Goal: Task Accomplishment & Management: Manage account settings

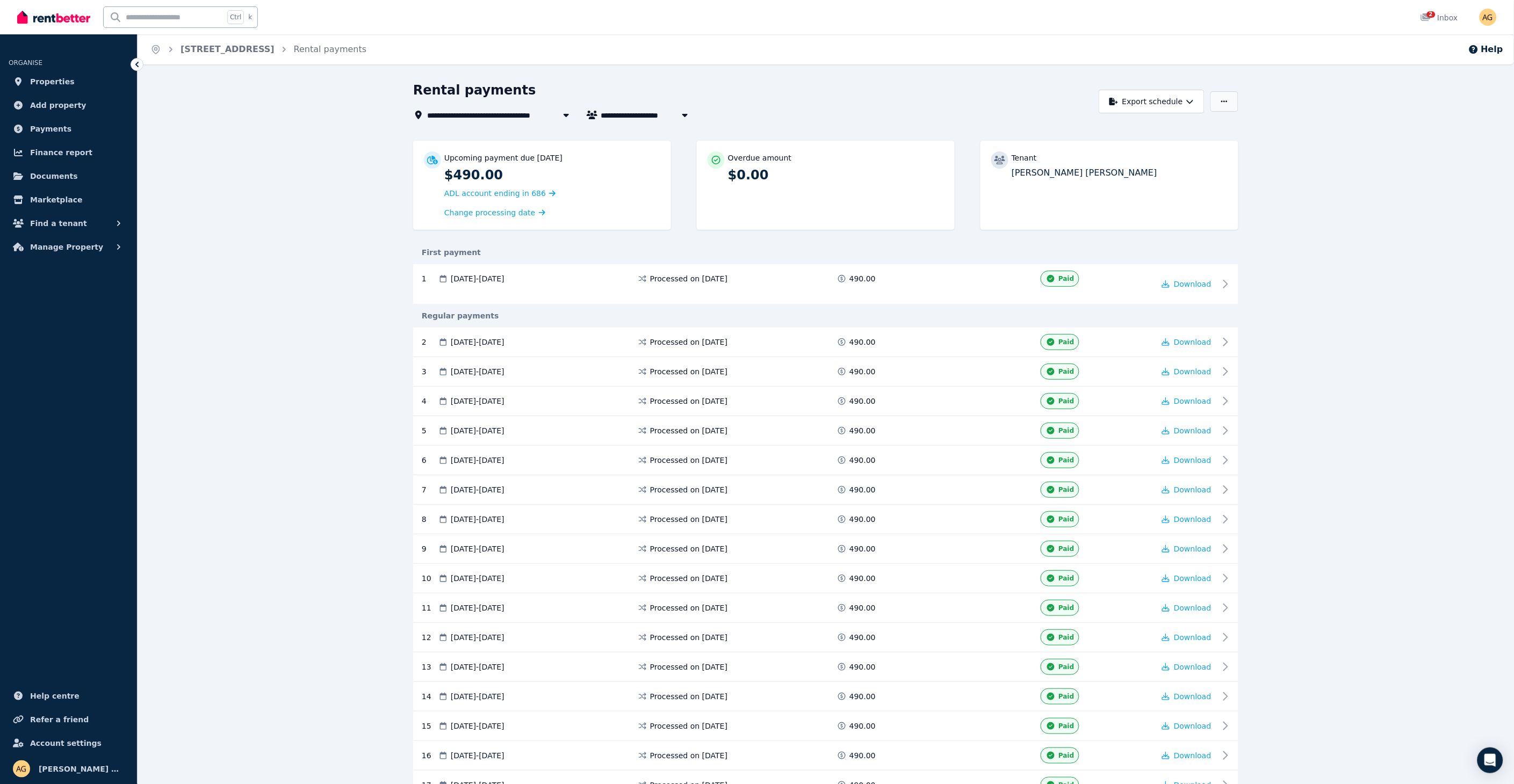
click at [1214, 100] on button "button" at bounding box center [1224, 101] width 28 height 20
click at [49, 148] on span "Finance report" at bounding box center [61, 152] width 62 height 13
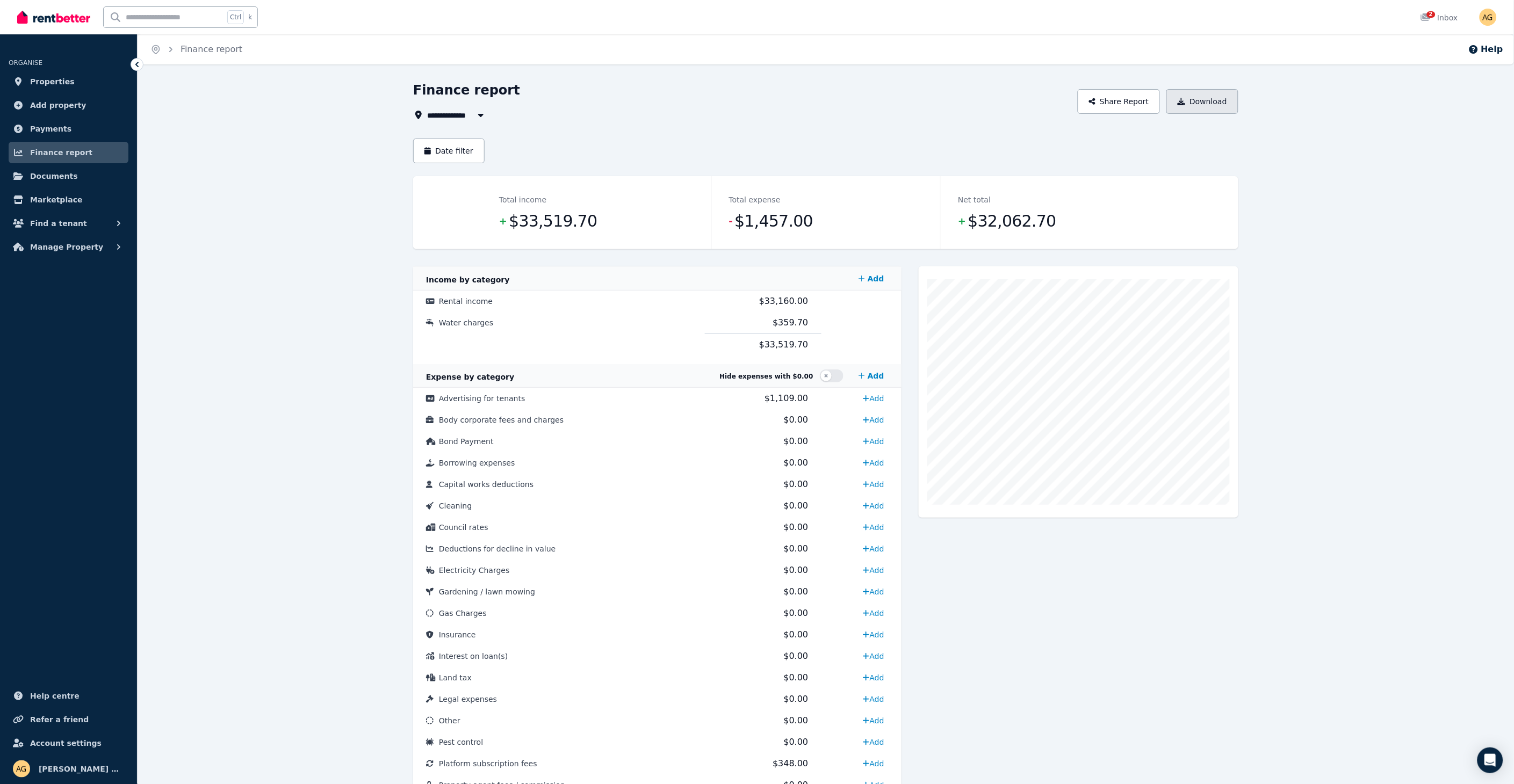
click at [1194, 101] on button "Download" at bounding box center [1202, 101] width 72 height 25
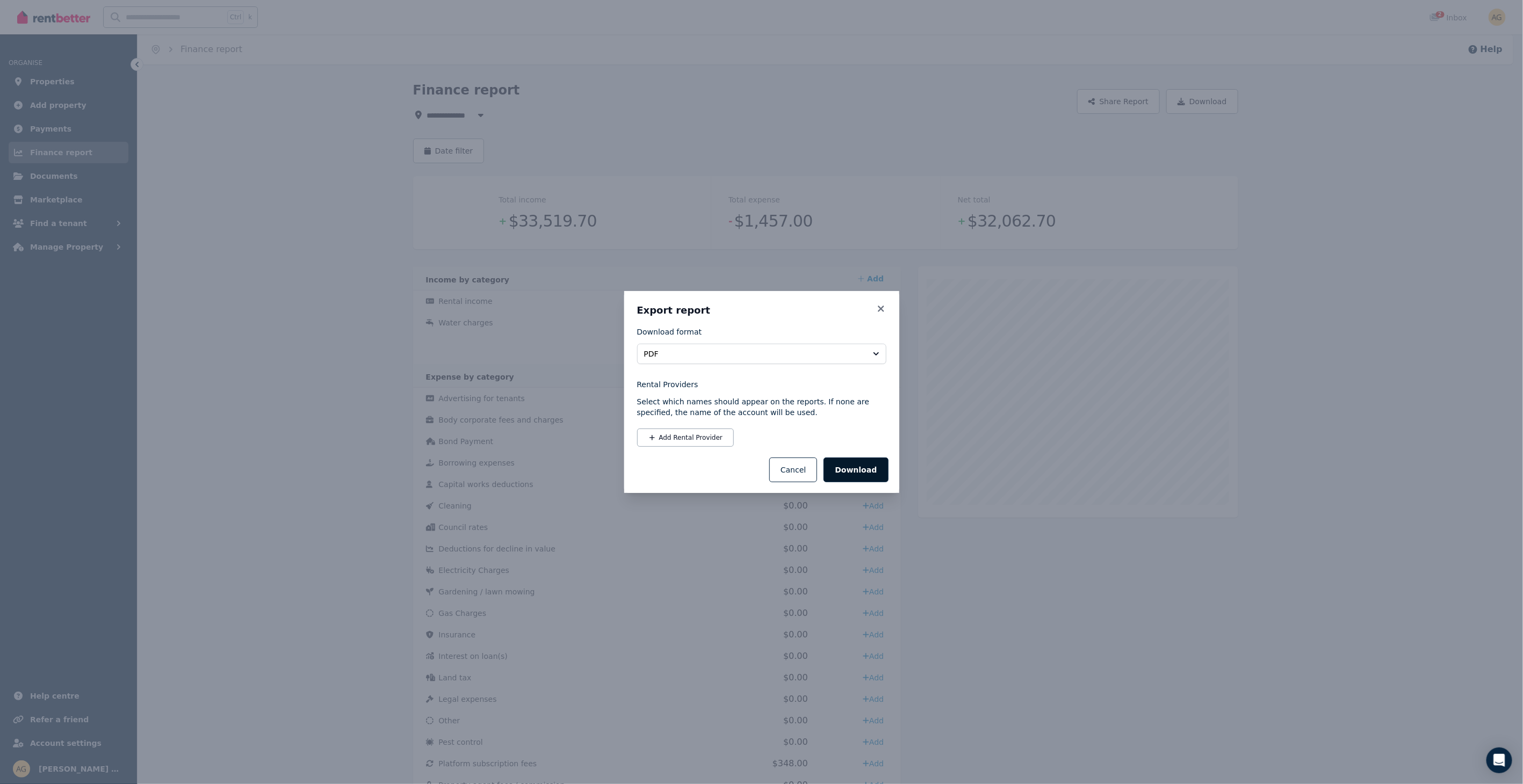
click at [857, 469] on button "Download" at bounding box center [856, 470] width 65 height 25
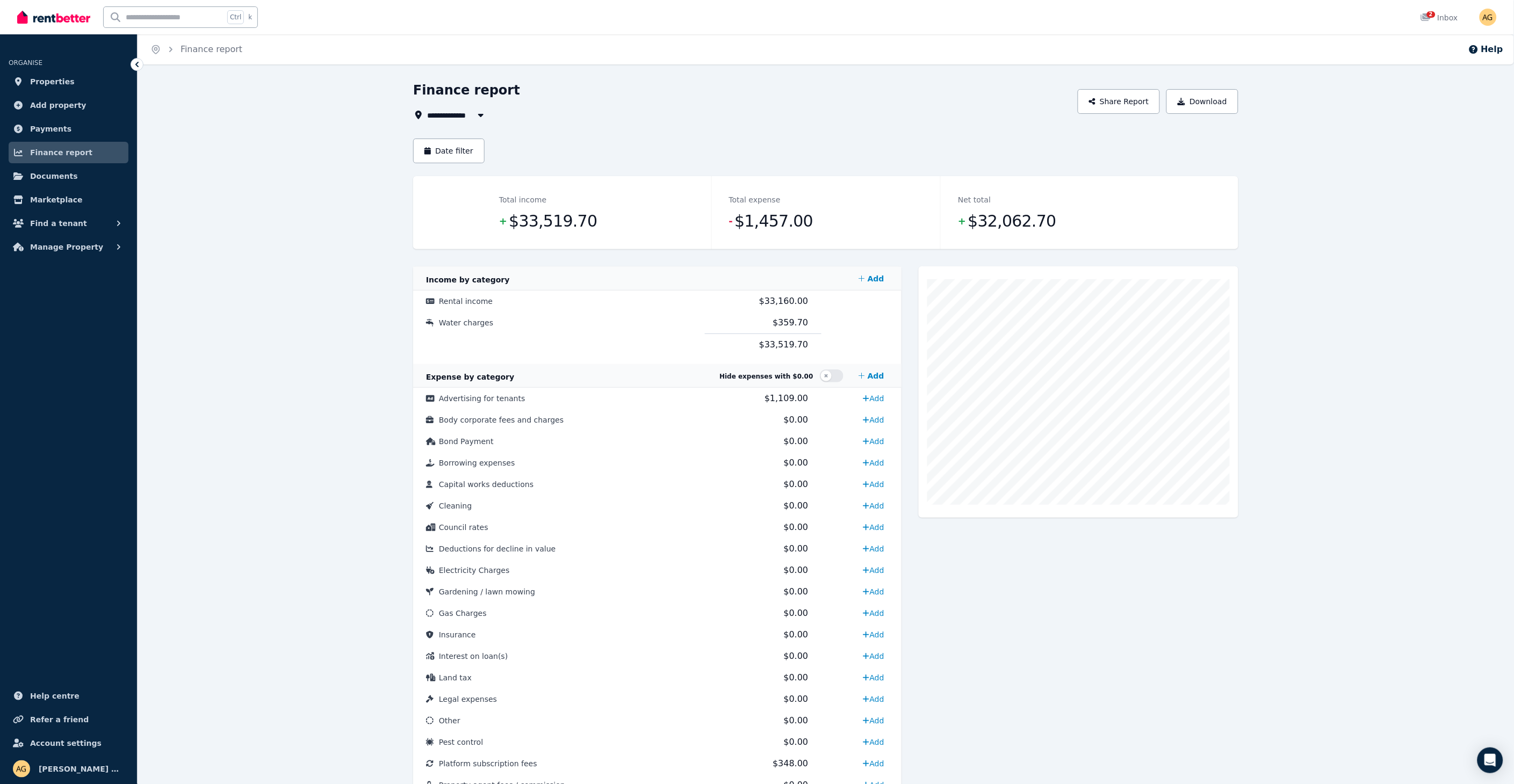
click at [476, 115] on icon "button" at bounding box center [481, 115] width 11 height 9
click at [469, 199] on li "[STREET_ADDRESS]" at bounding box center [494, 193] width 134 height 20
type input "**********"
click at [444, 148] on button "Date filter" at bounding box center [449, 150] width 72 height 25
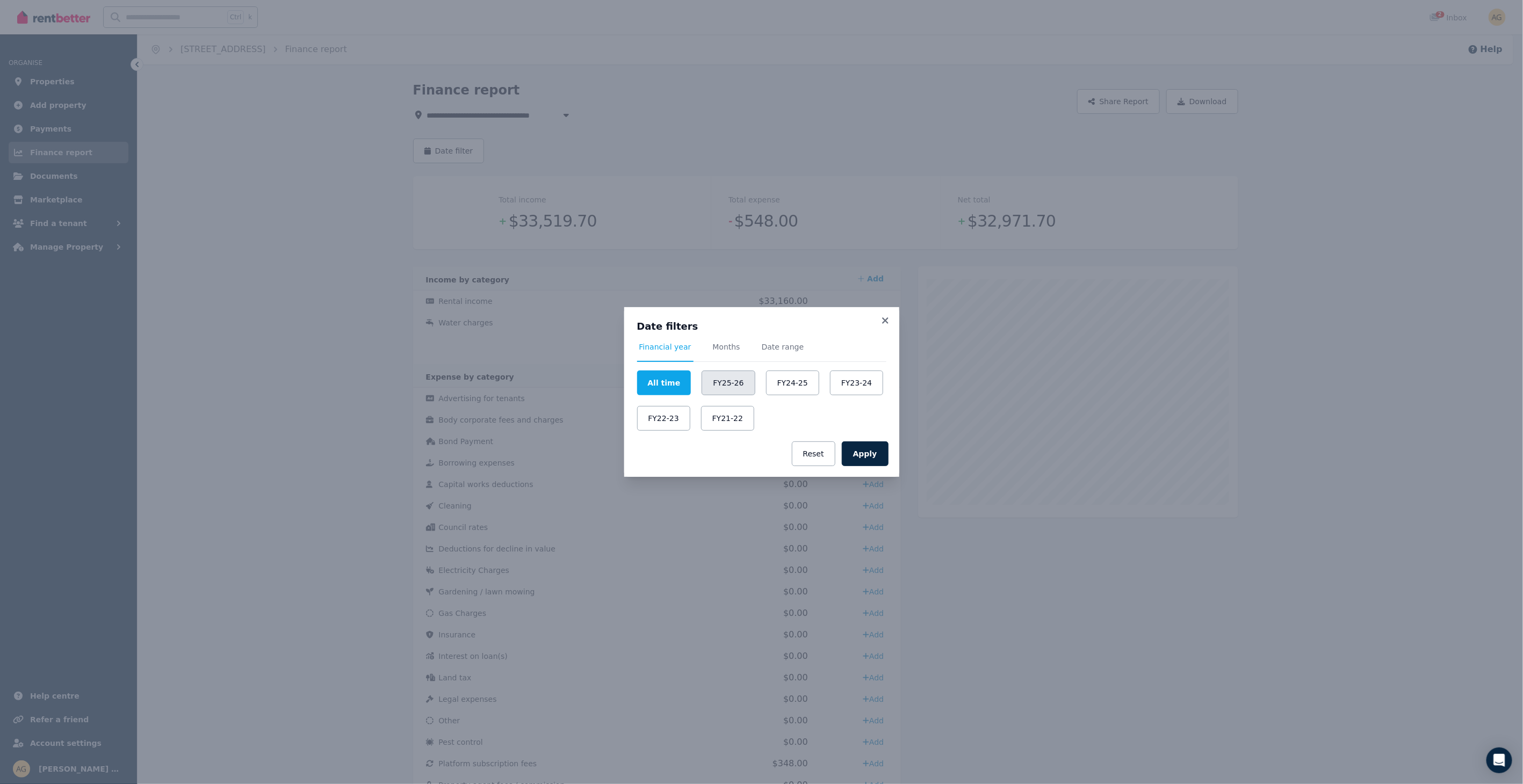
click at [719, 381] on button "FY25-26" at bounding box center [728, 383] width 53 height 25
click at [870, 451] on button "Apply" at bounding box center [865, 453] width 47 height 25
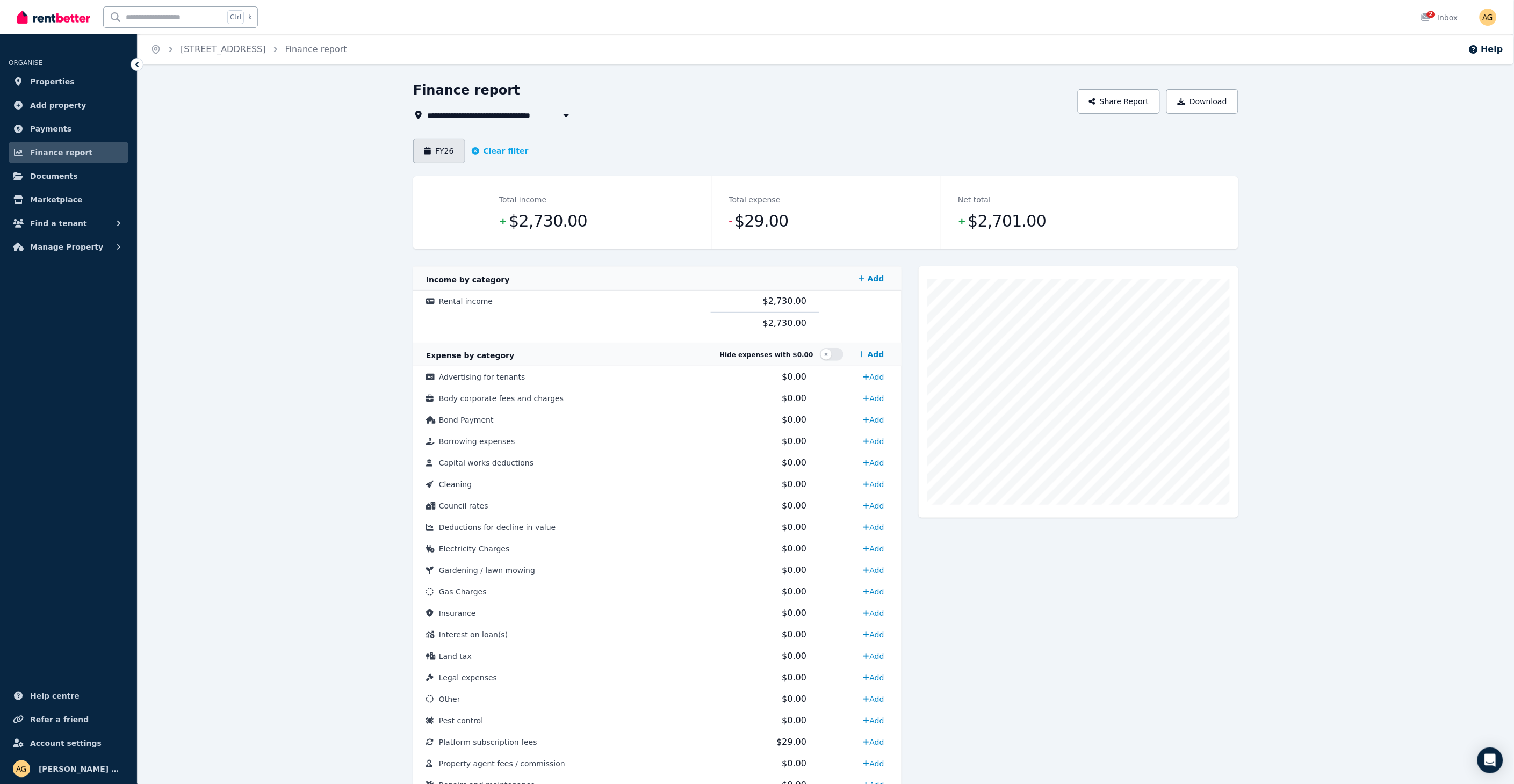
click at [436, 151] on button "FY26" at bounding box center [439, 150] width 52 height 25
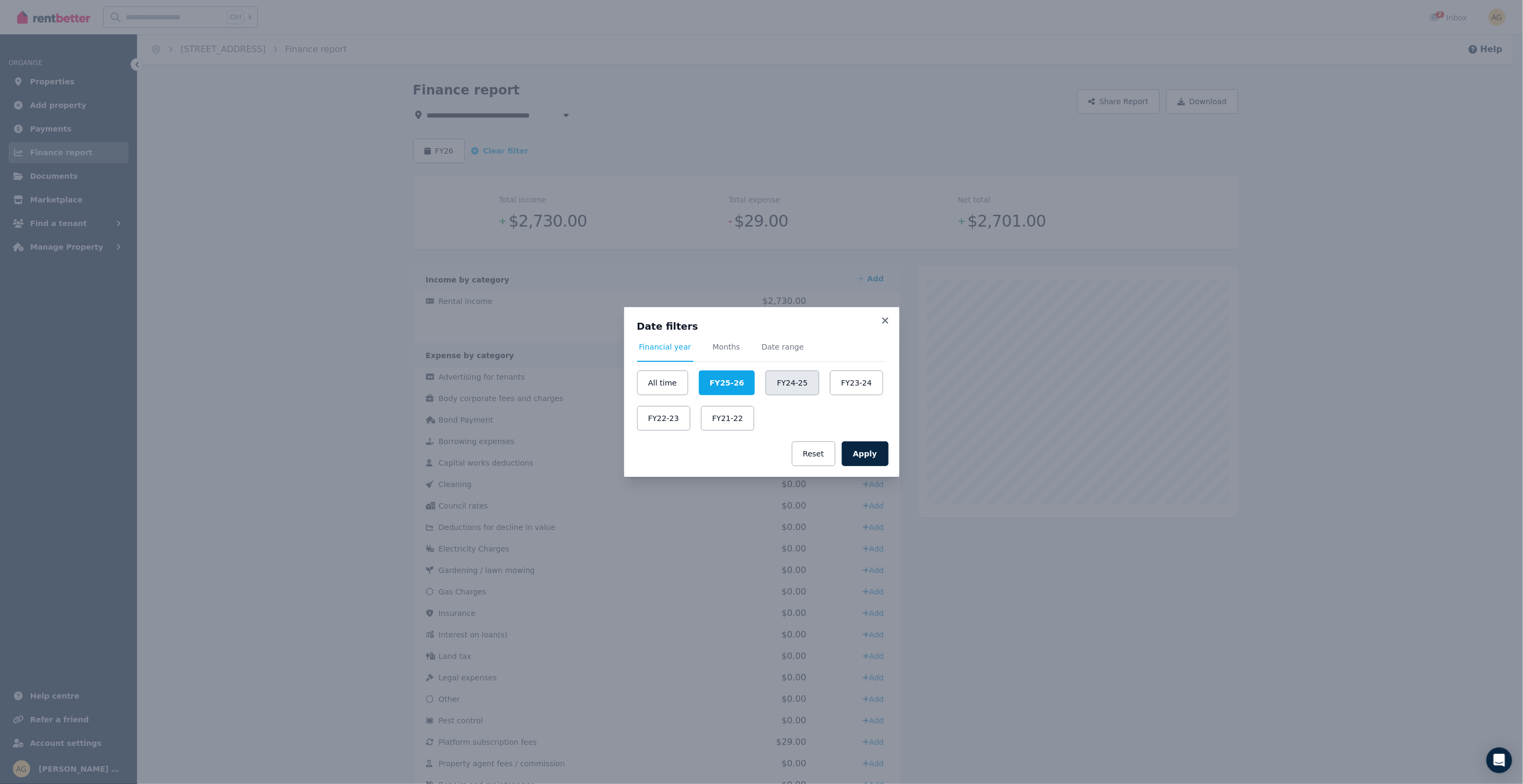
click at [793, 387] on button "FY24-25" at bounding box center [792, 383] width 53 height 25
click at [865, 449] on button "Apply" at bounding box center [865, 453] width 47 height 25
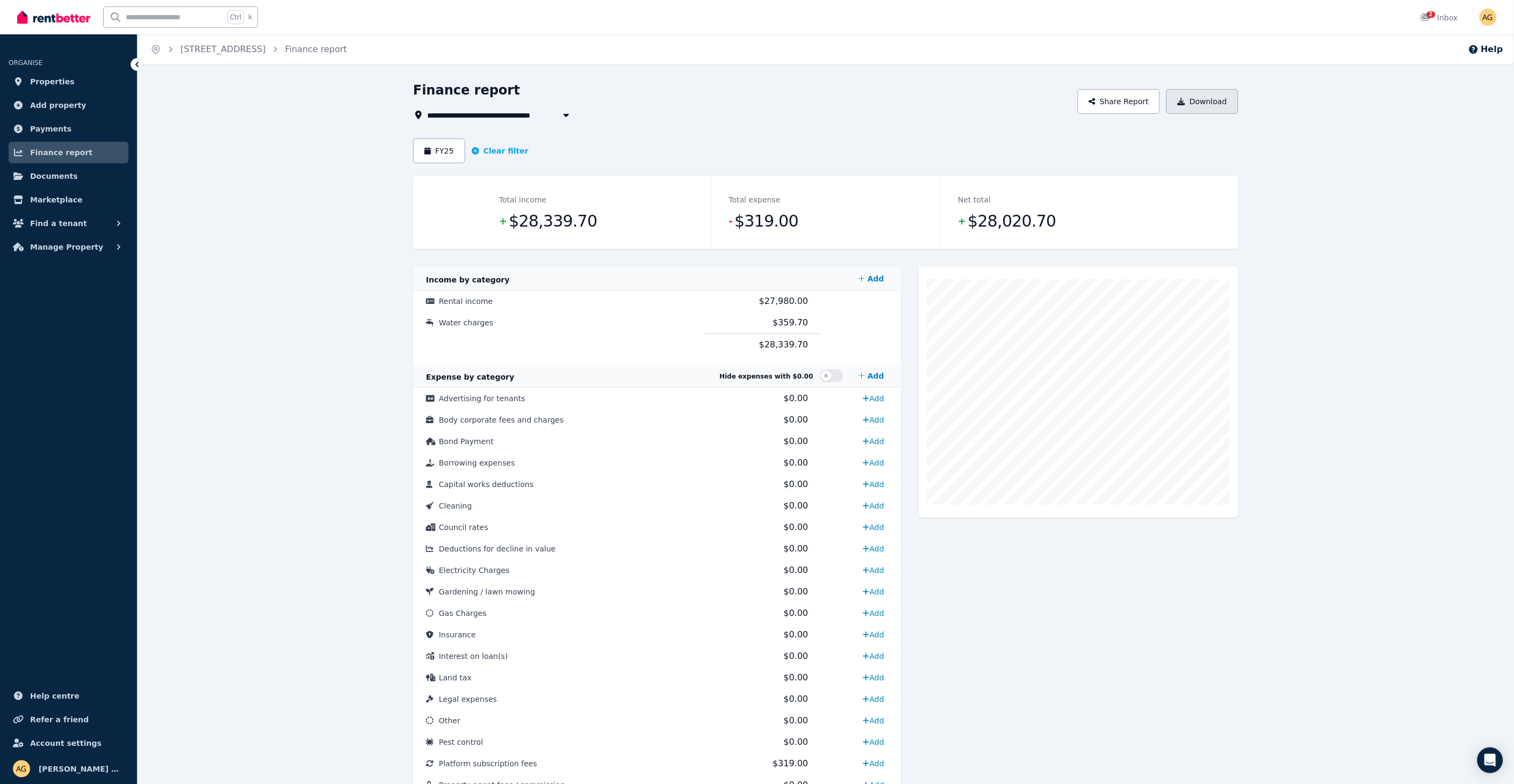
click at [1201, 99] on button "Download" at bounding box center [1202, 101] width 72 height 25
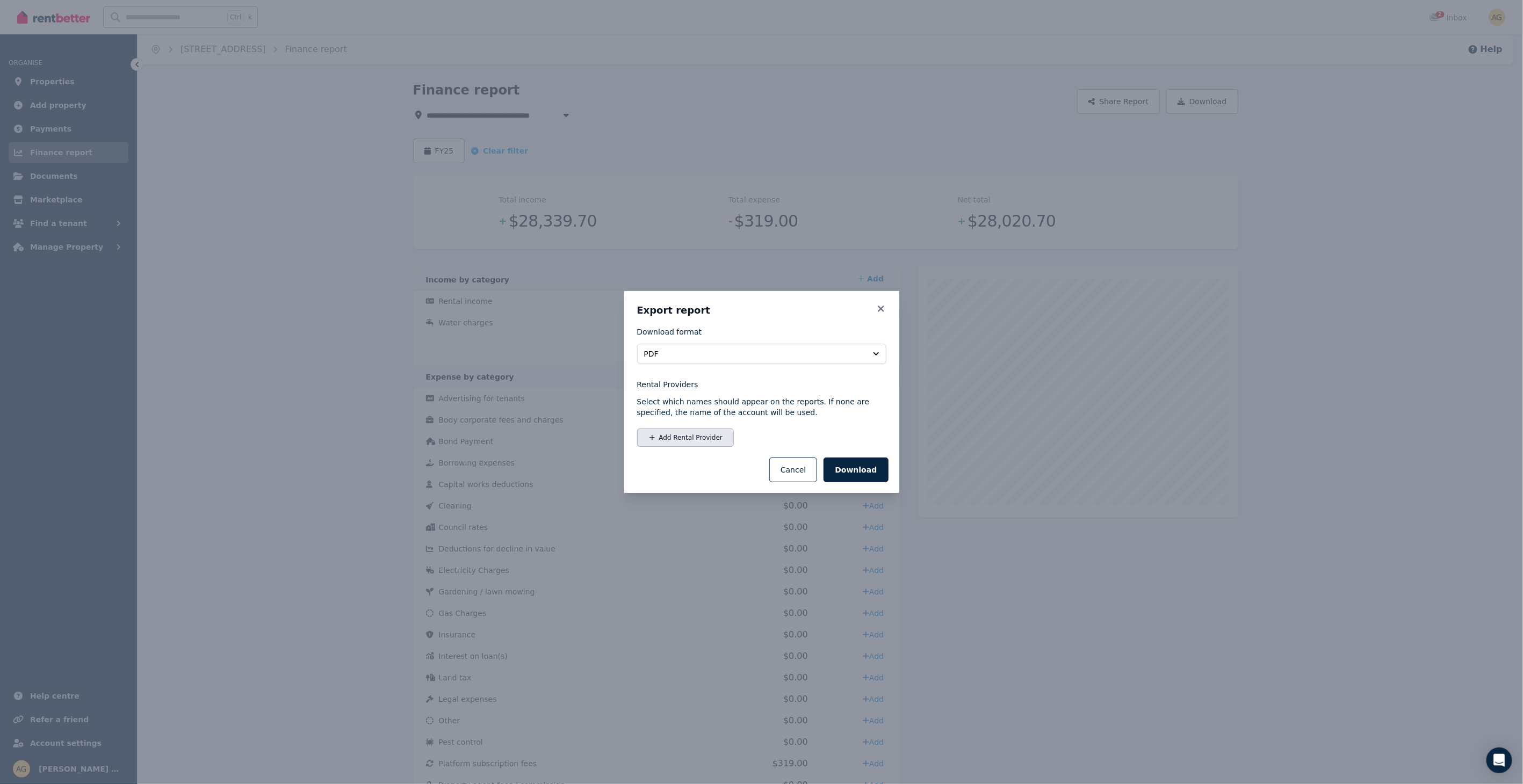
click at [683, 437] on button "Add Rental Provider" at bounding box center [685, 437] width 97 height 18
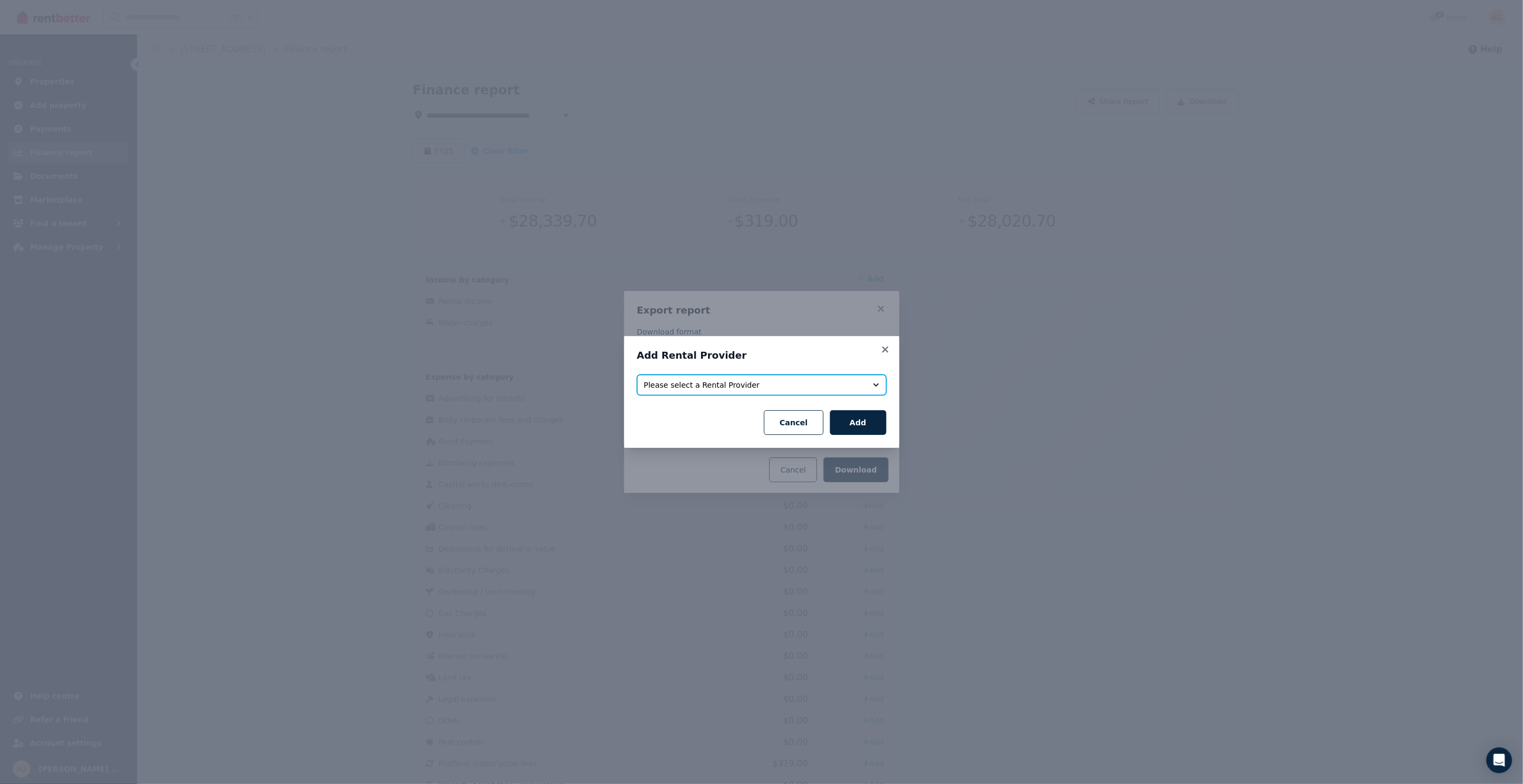
click at [680, 385] on span "Please select a Rental Provider" at bounding box center [754, 385] width 220 height 11
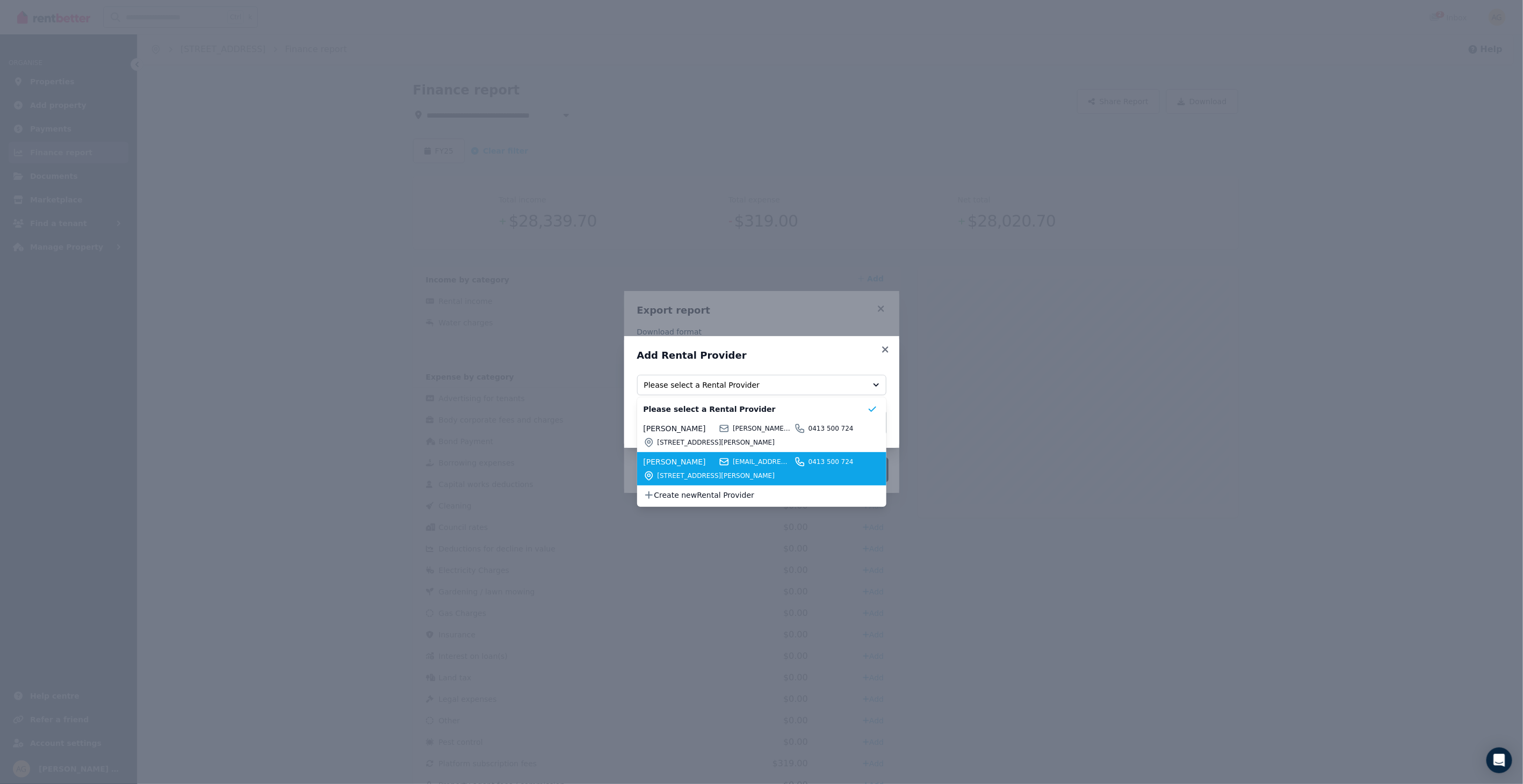
click at [669, 476] on span "[STREET_ADDRESS][PERSON_NAME]" at bounding box center [762, 476] width 209 height 9
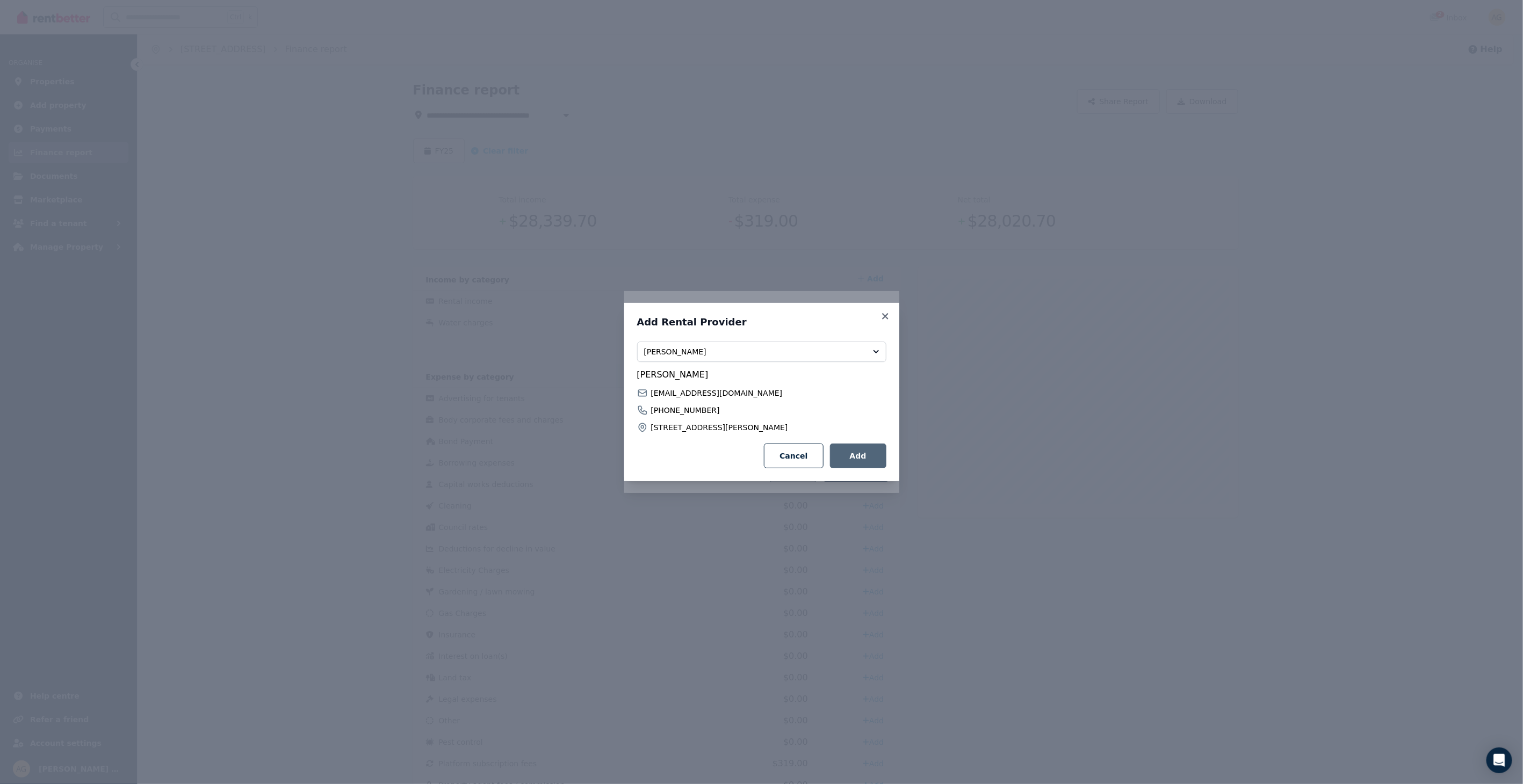
click at [873, 454] on button "Add" at bounding box center [859, 455] width 57 height 25
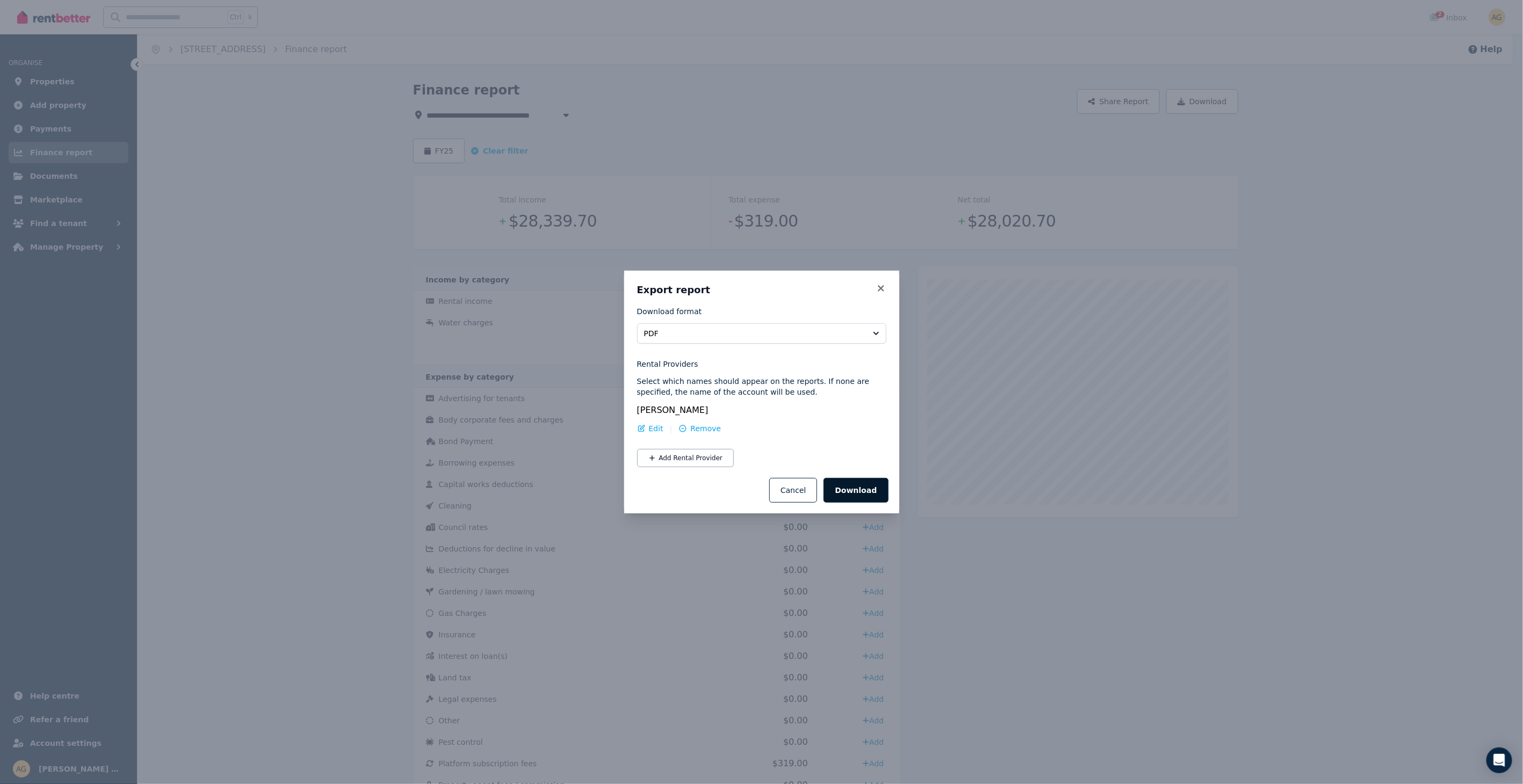
click at [851, 485] on button "Download" at bounding box center [856, 490] width 65 height 25
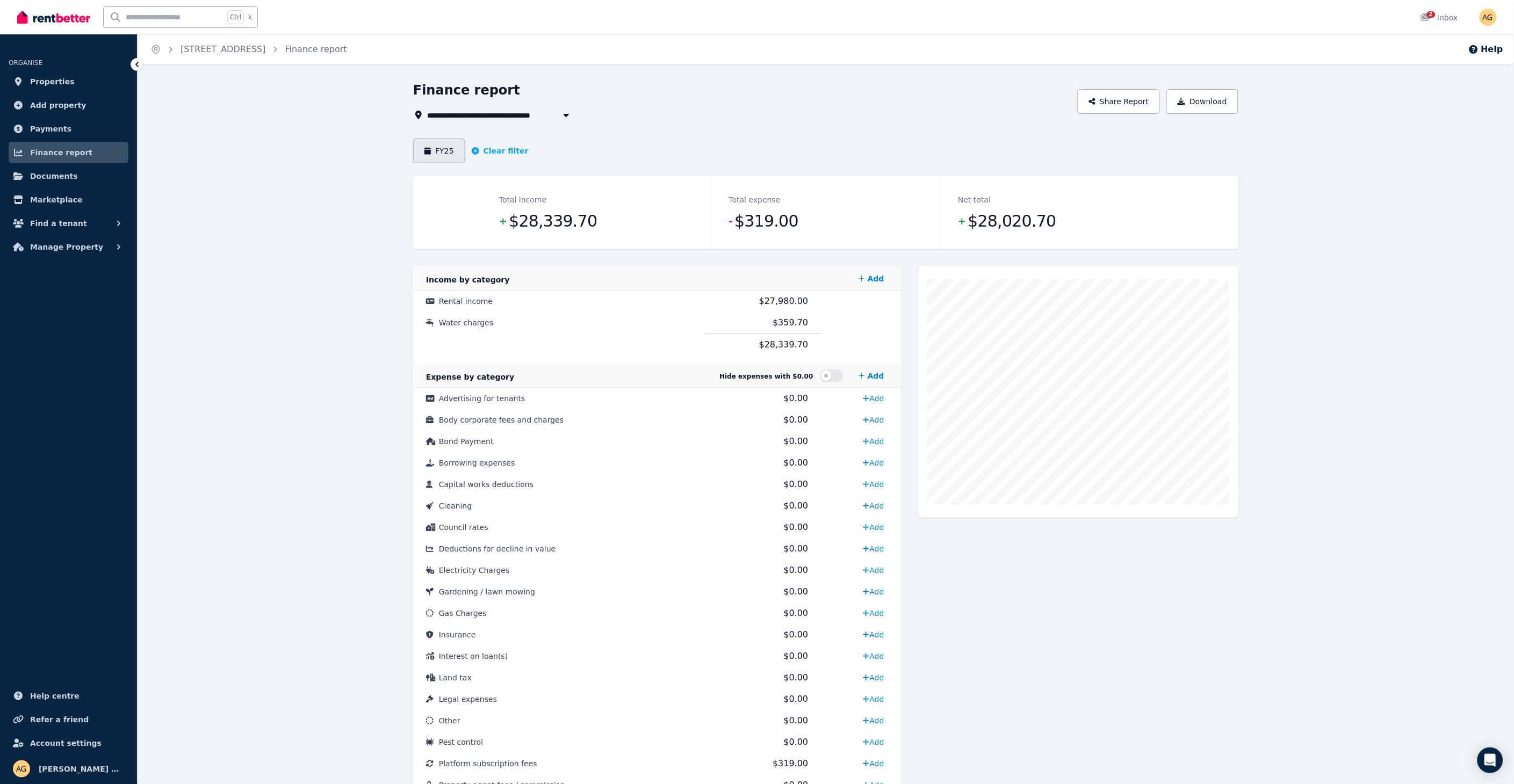
click at [449, 152] on button "FY25" at bounding box center [439, 150] width 52 height 25
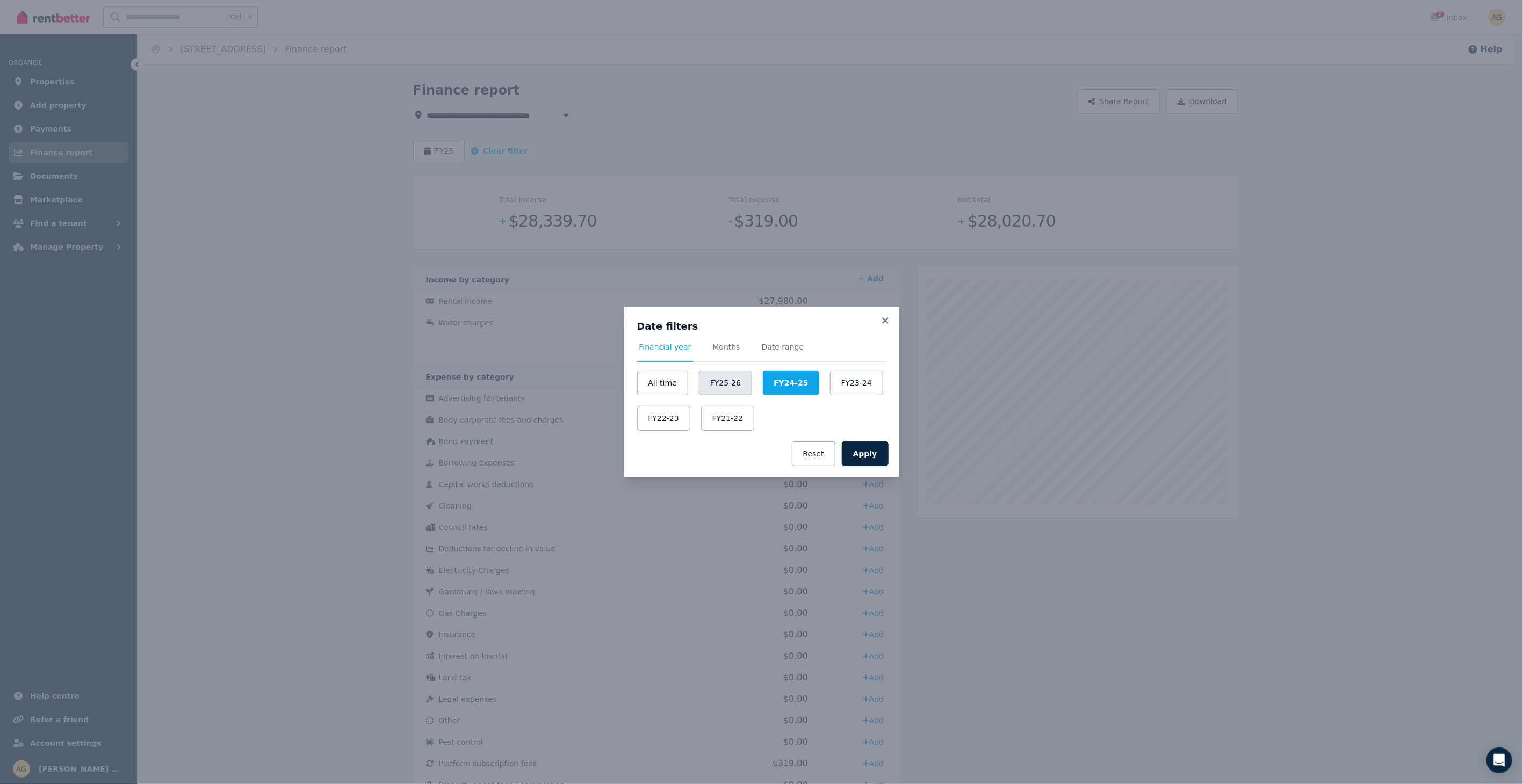
click at [725, 384] on button "FY25-26" at bounding box center [725, 383] width 53 height 25
click at [878, 453] on button "Apply" at bounding box center [865, 453] width 47 height 25
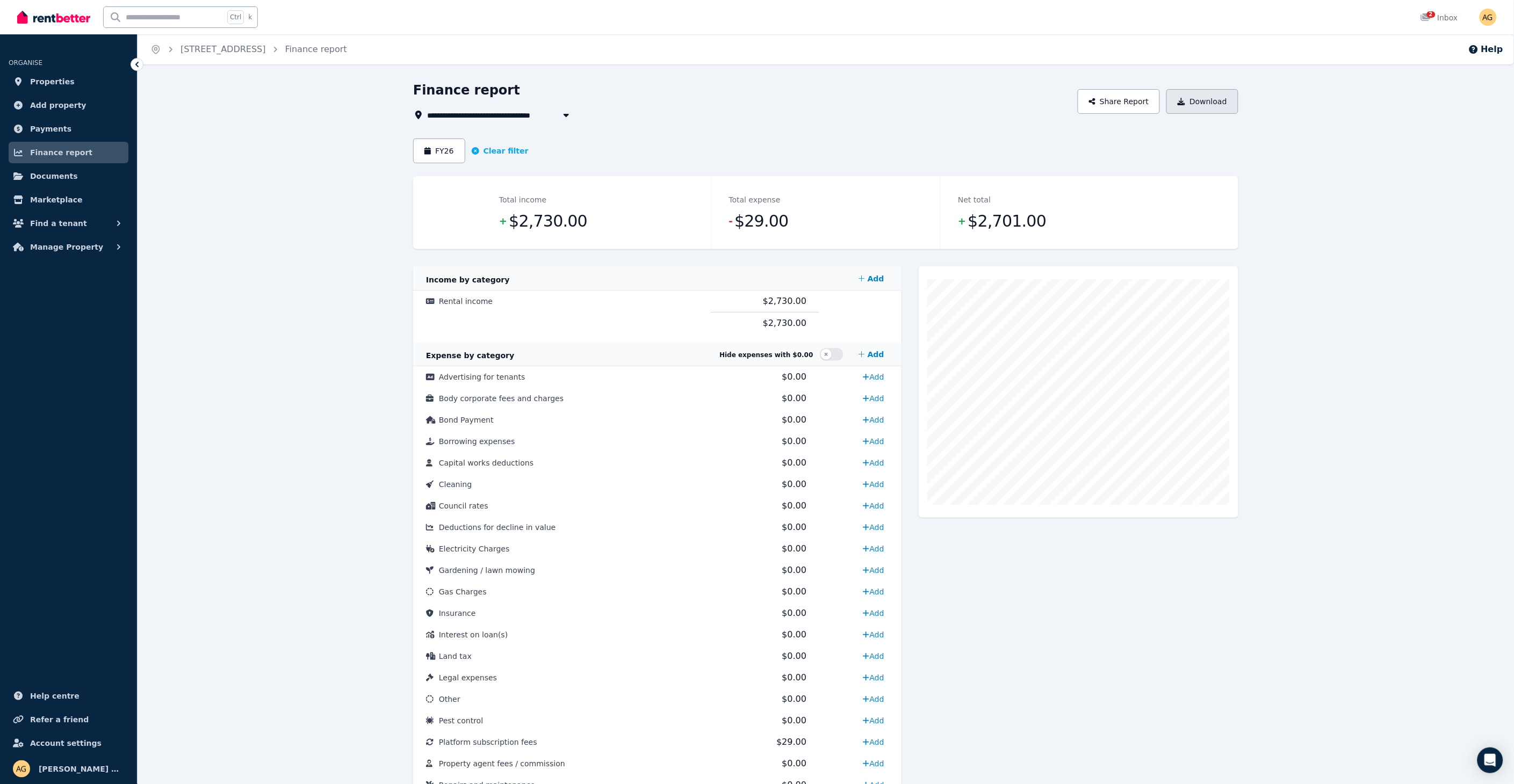
click at [1200, 91] on button "Download" at bounding box center [1202, 101] width 72 height 25
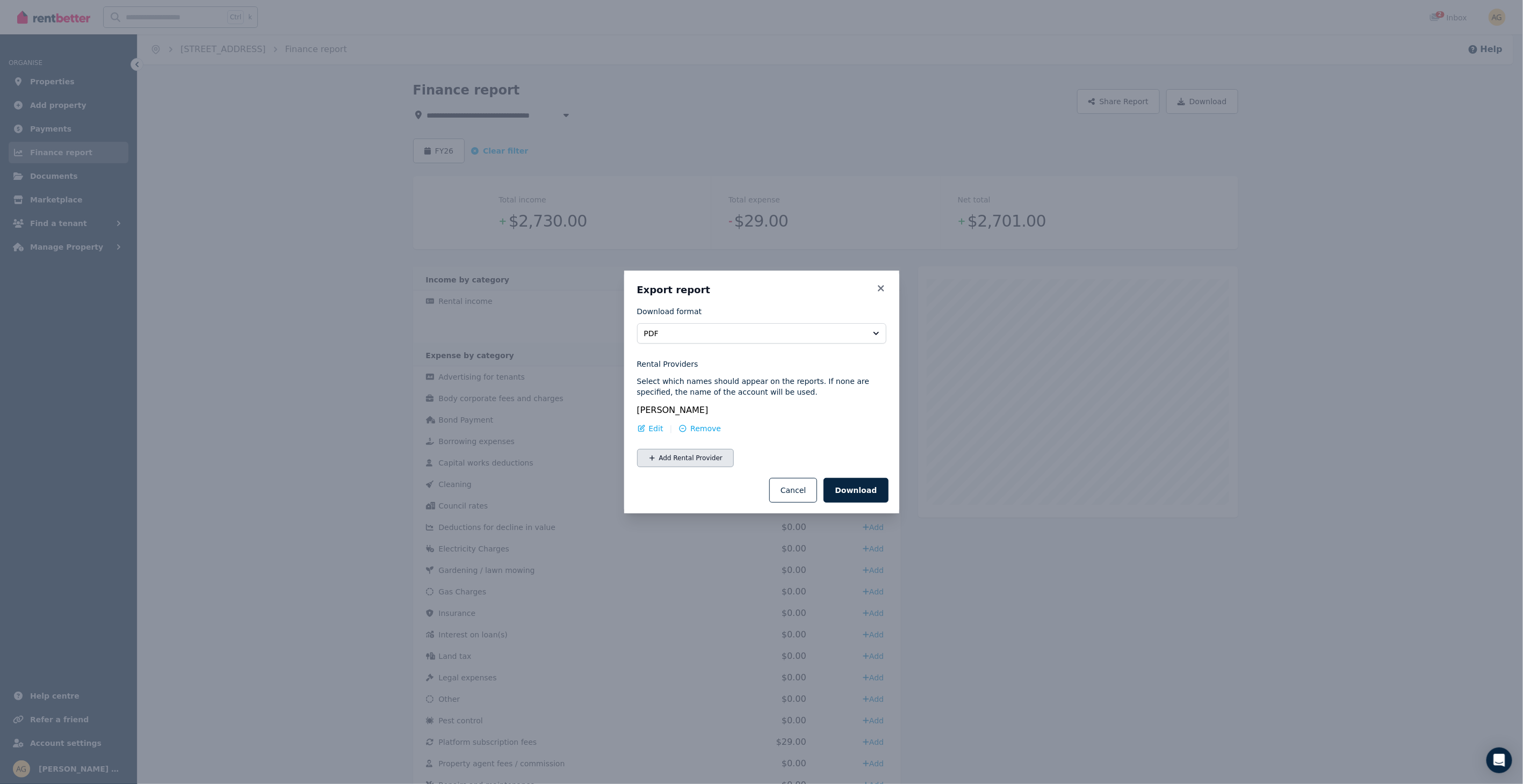
click at [678, 464] on button "Add Rental Provider" at bounding box center [685, 457] width 97 height 18
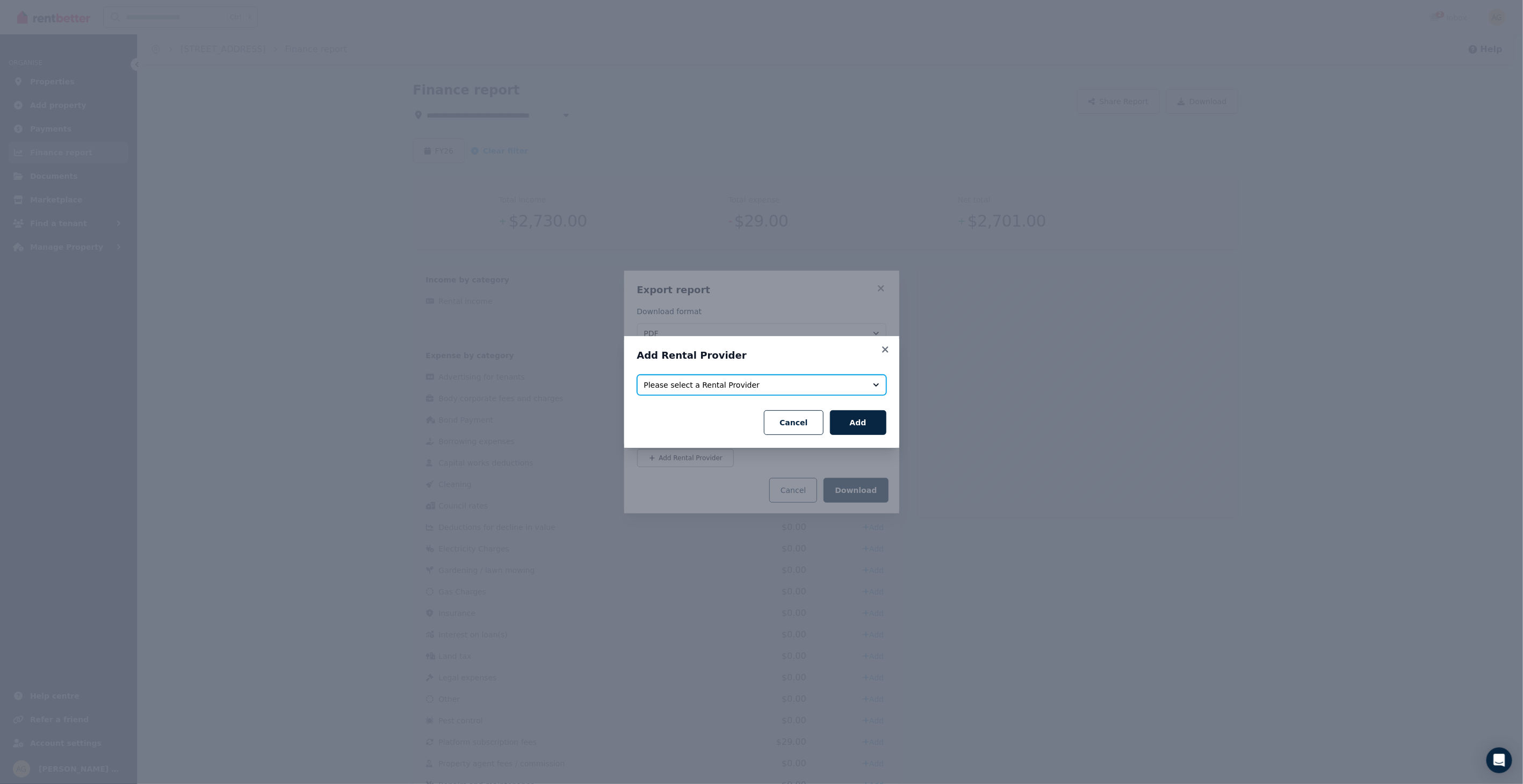
click at [752, 389] on span "Please select a Rental Provider" at bounding box center [754, 385] width 220 height 11
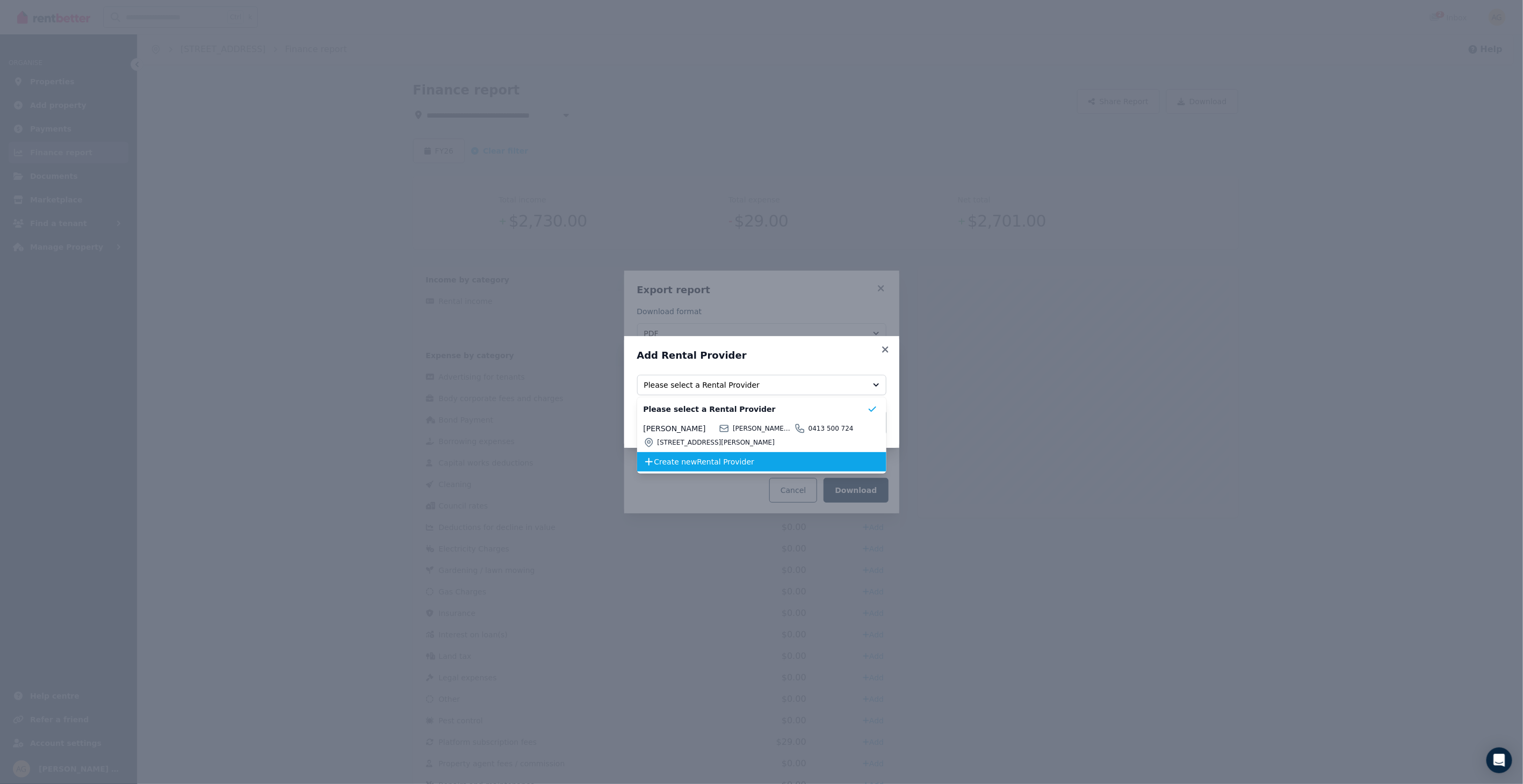
click at [673, 454] on li "Create new Rental Provider" at bounding box center [762, 461] width 249 height 20
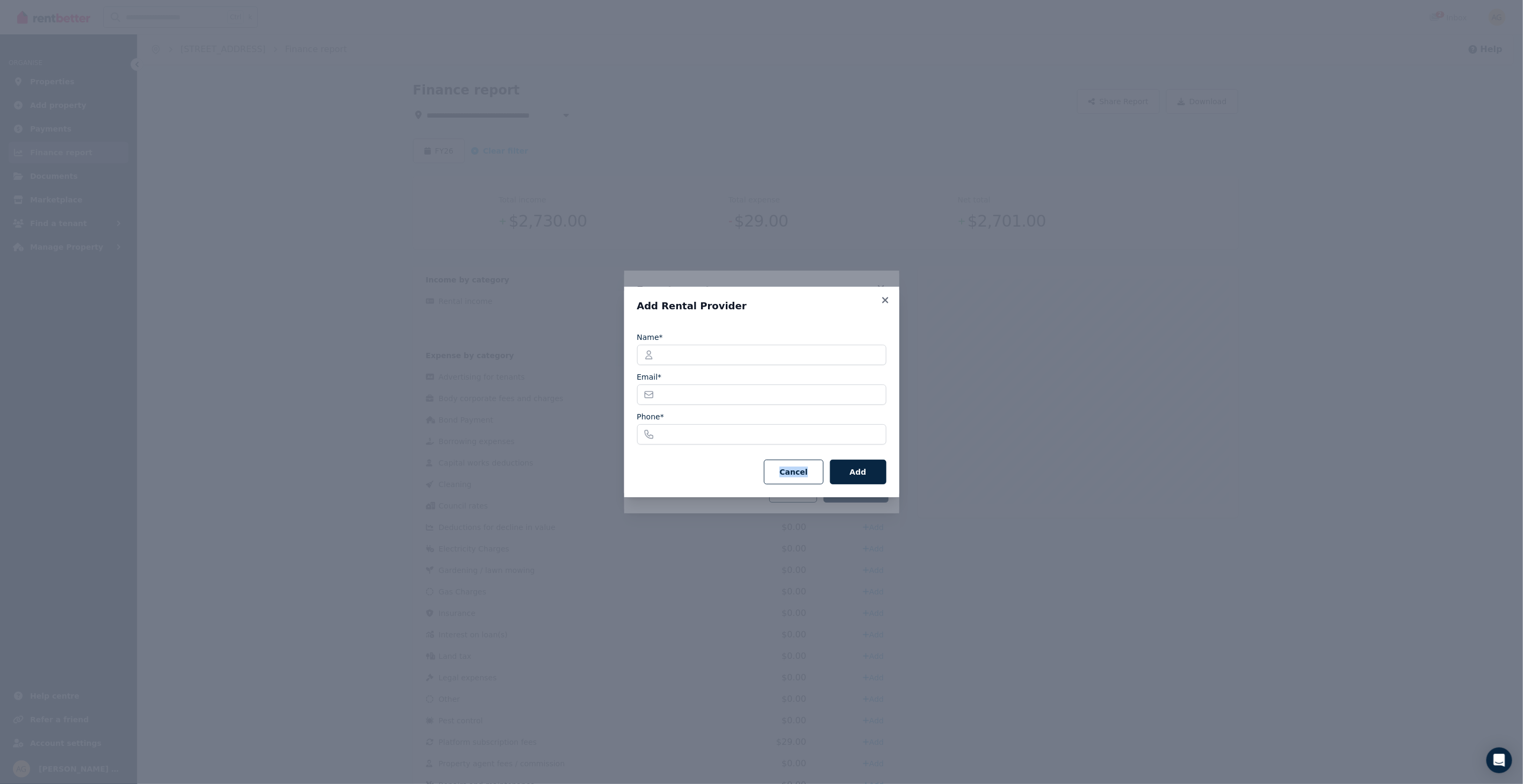
click at [673, 454] on div "Name* Email* Phone* Cancel Add" at bounding box center [762, 405] width 249 height 159
click at [797, 468] on button "Cancel" at bounding box center [794, 472] width 59 height 25
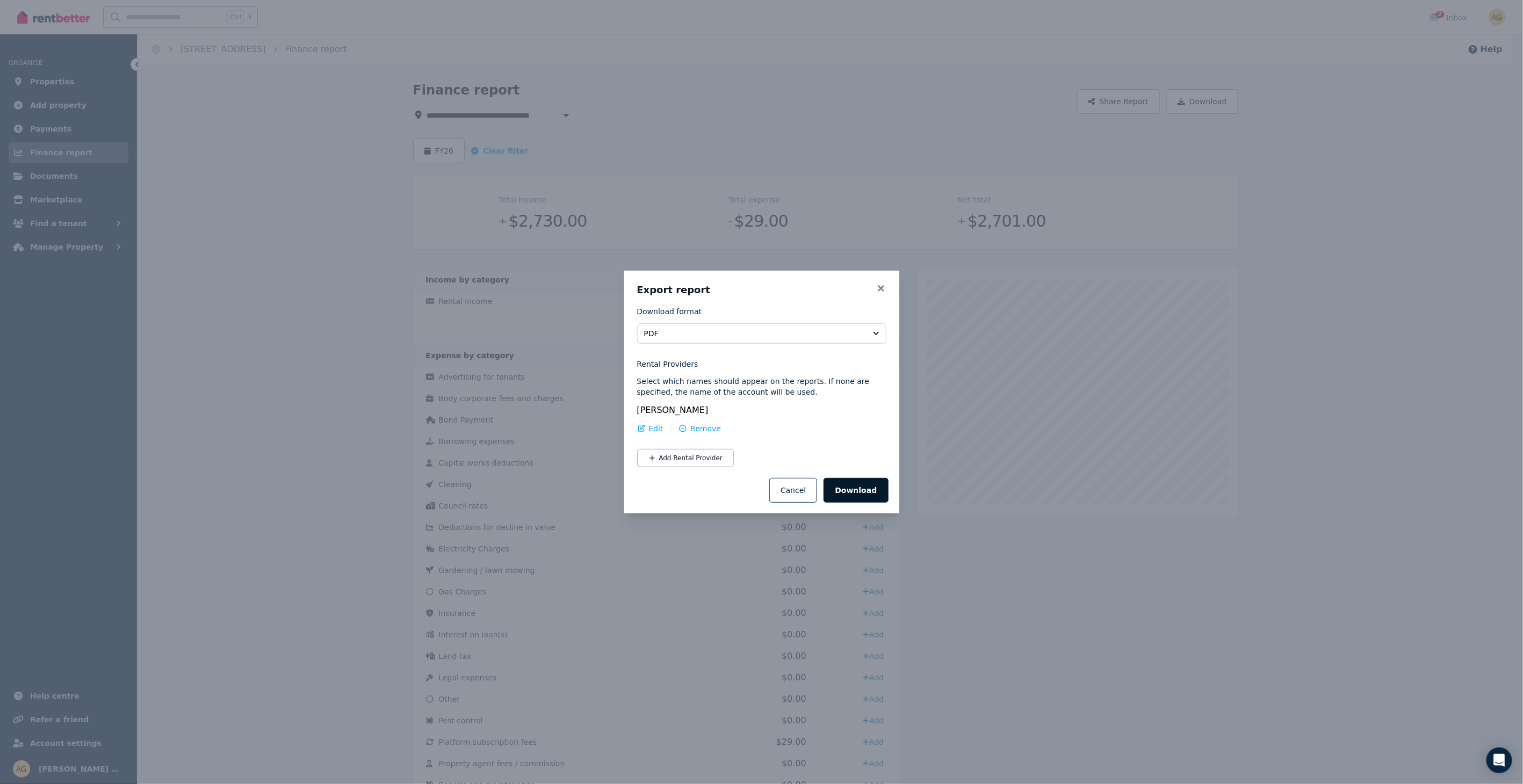
click at [867, 491] on button "Download" at bounding box center [856, 490] width 65 height 25
